Goal: Check status: Check status

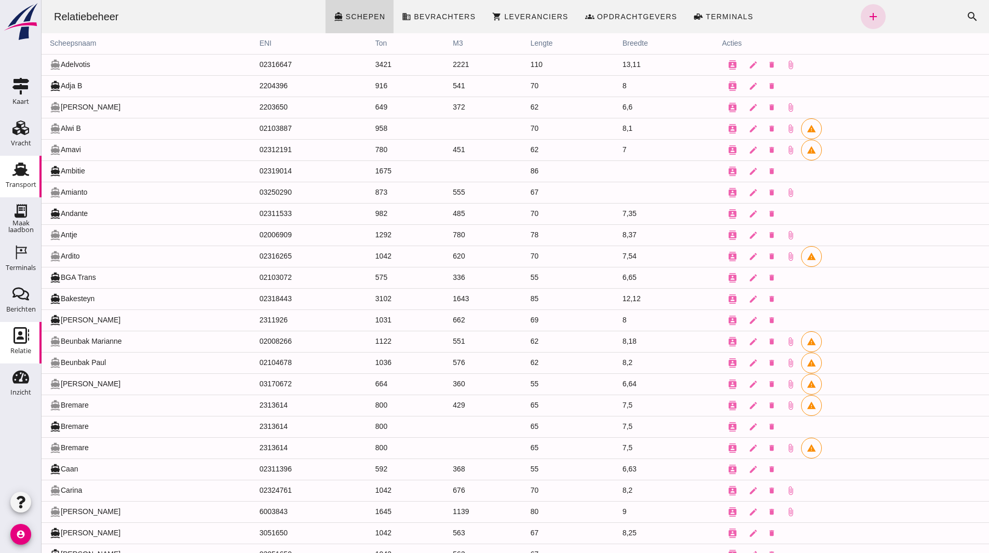
click at [13, 172] on icon "Transport" at bounding box center [20, 169] width 17 height 17
click at [13, 173] on icon "Transport" at bounding box center [20, 169] width 17 height 17
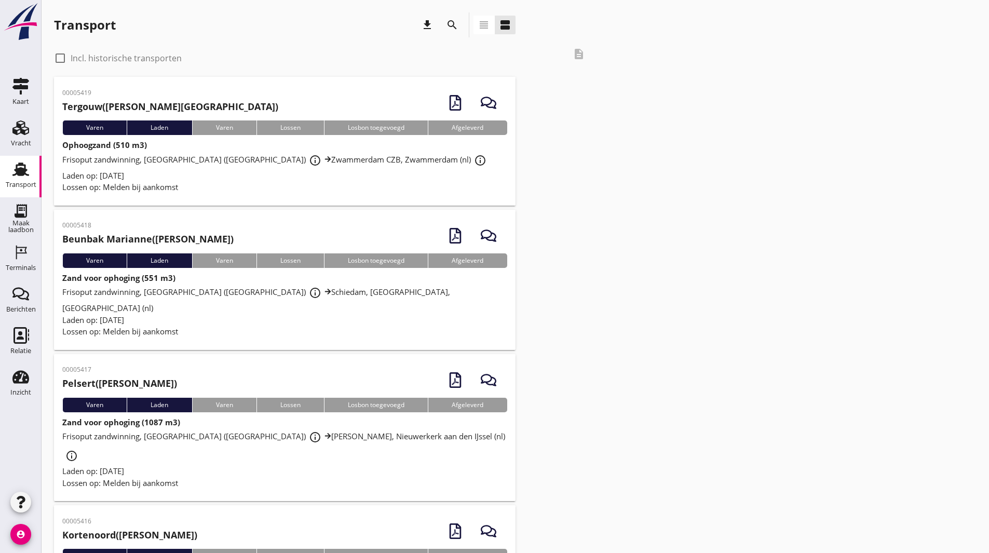
click at [236, 180] on div "Laden op: [DATE]" at bounding box center [284, 176] width 445 height 12
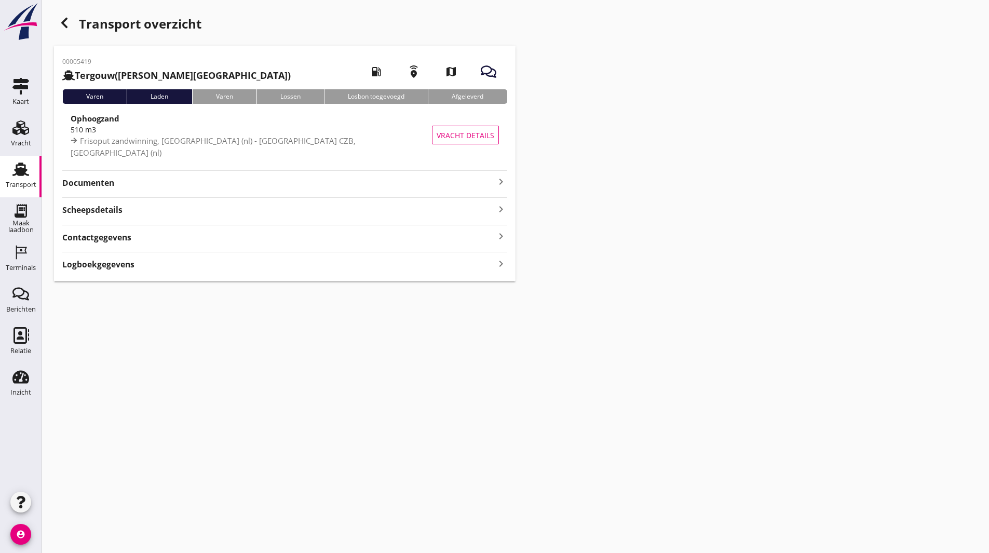
click at [96, 181] on strong "Documenten" at bounding box center [278, 183] width 432 height 12
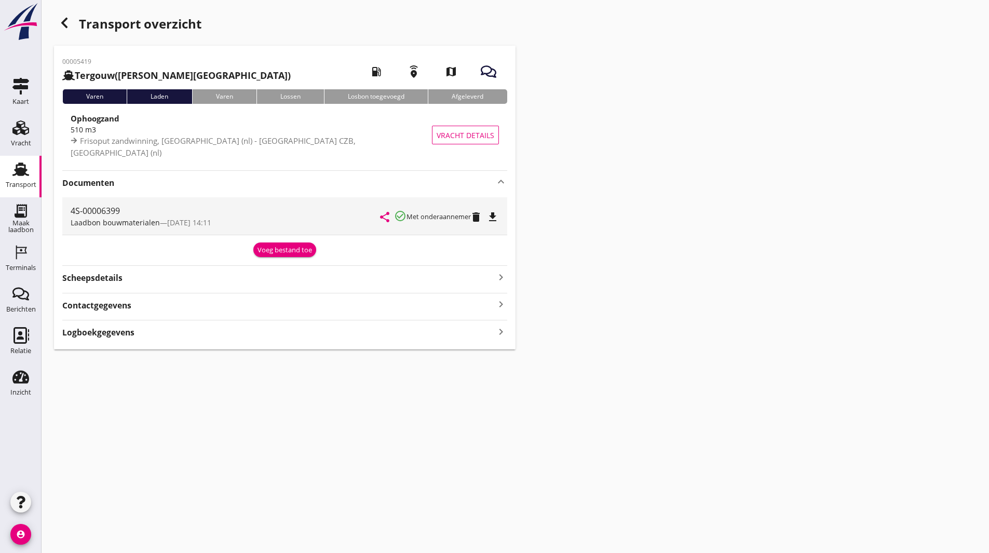
click at [68, 11] on div "Transport overzicht 00005419 Tergouw ([PERSON_NAME][GEOGRAPHIC_DATA]) local_gas…" at bounding box center [515, 181] width 947 height 362
click at [67, 17] on icon "button" at bounding box center [64, 23] width 12 height 12
